Goal: Browse casually: Explore the website without a specific task or goal

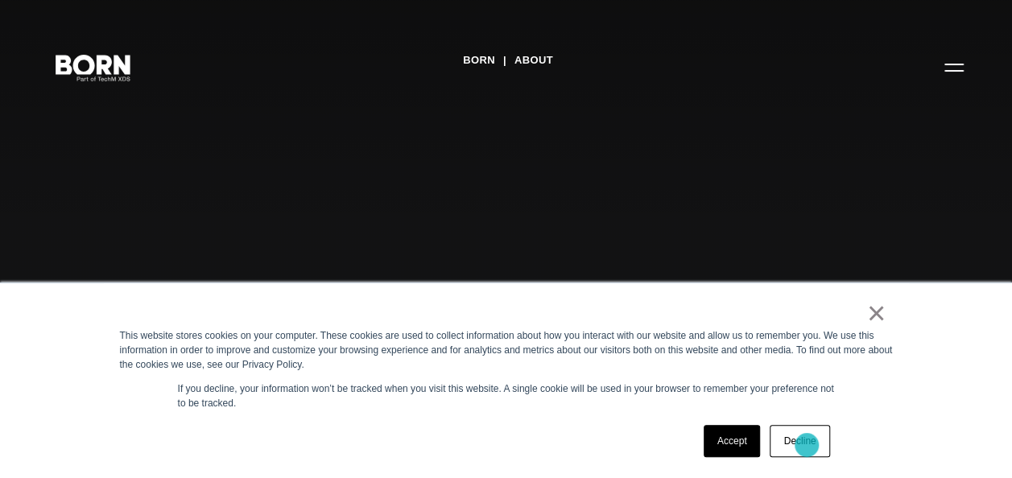
click at [806, 445] on link "Decline" at bounding box center [799, 441] width 60 height 32
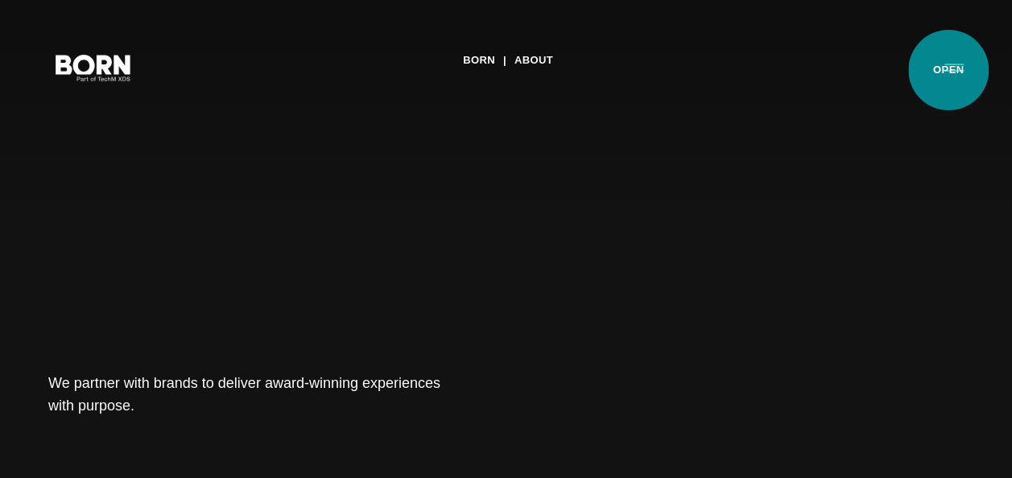
click at [948, 70] on button "Primary Menu" at bounding box center [953, 67] width 39 height 34
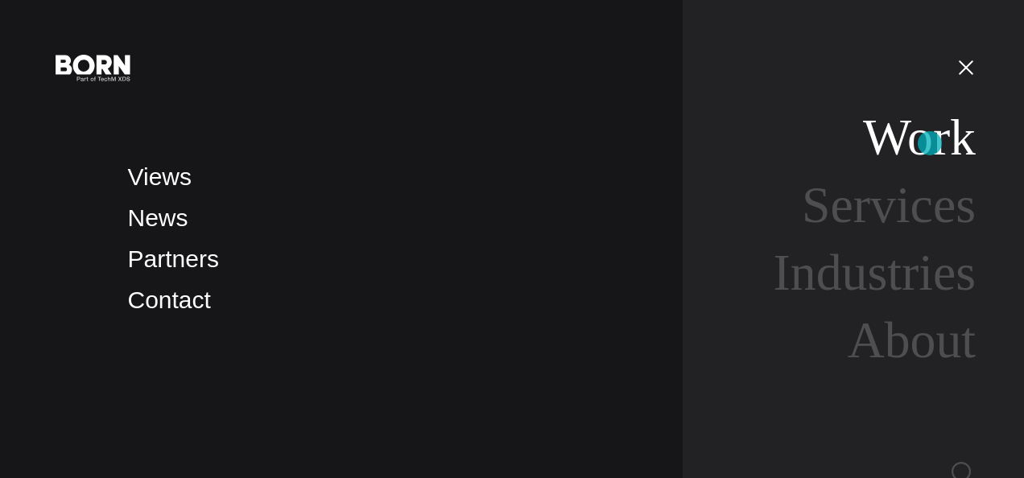
click at [930, 143] on link "Work" at bounding box center [919, 137] width 113 height 57
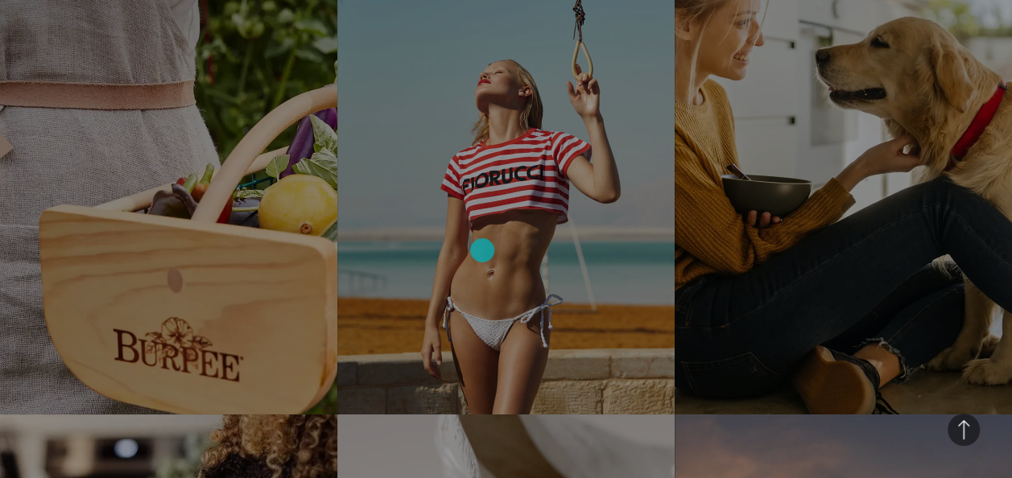
scroll to position [2737, 0]
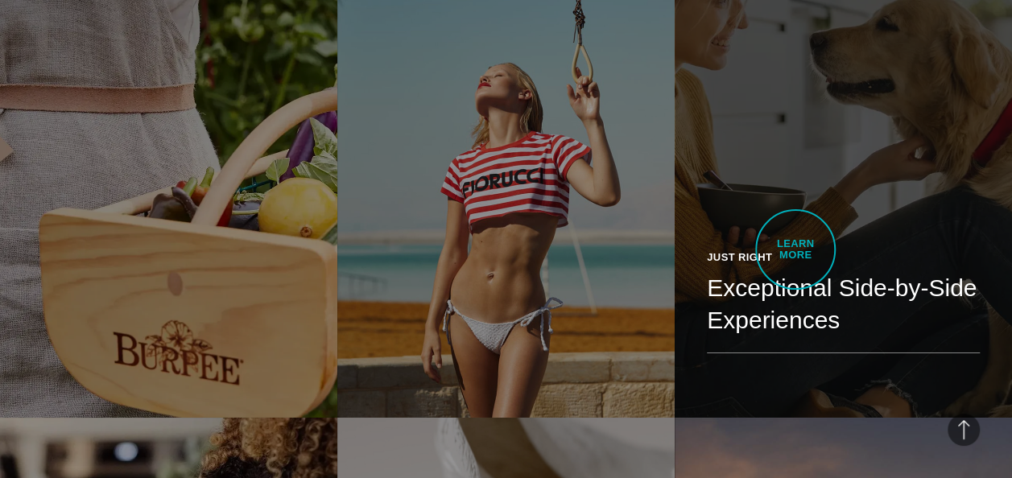
click at [795, 250] on link "Just Right Exceptional Side-by-Side Experiences See how we created a personaliz…" at bounding box center [842, 152] width 337 height 531
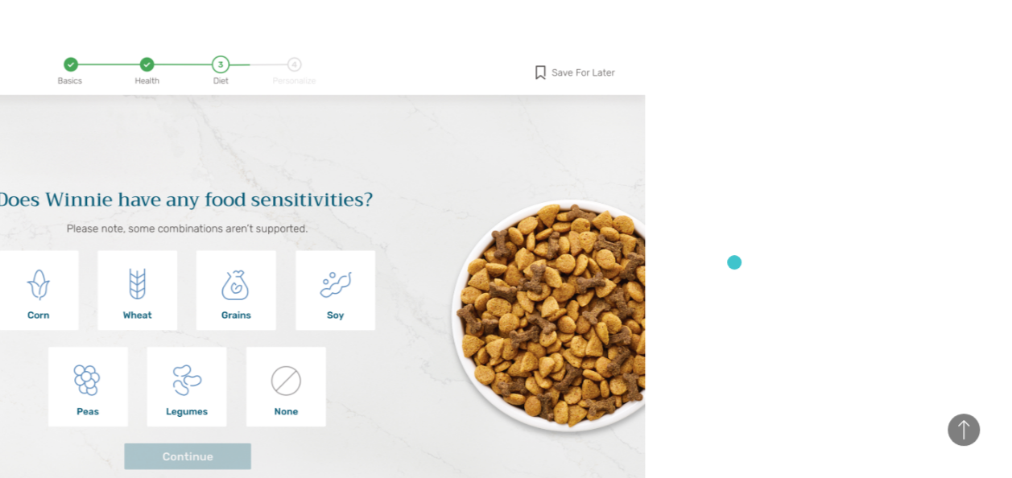
scroll to position [6117, 0]
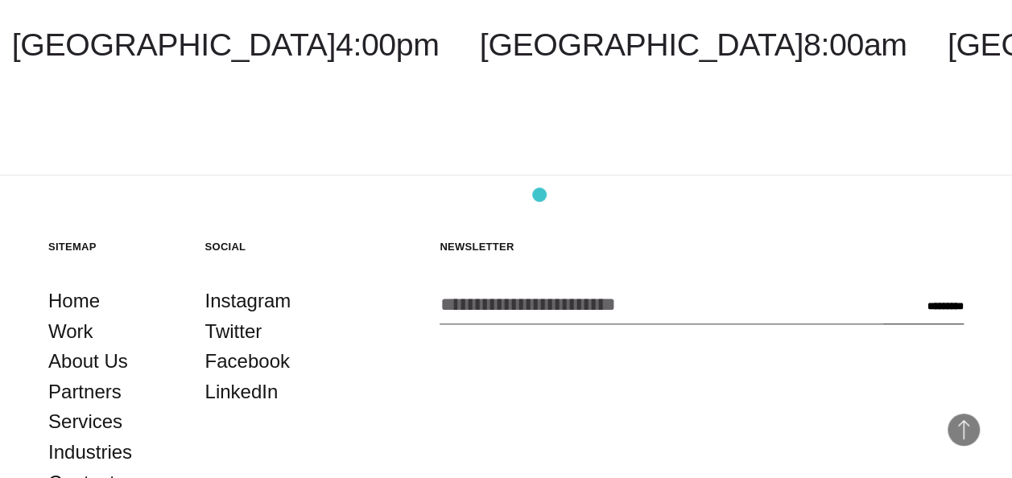
scroll to position [3541, 0]
